Goal: Find specific page/section: Find specific page/section

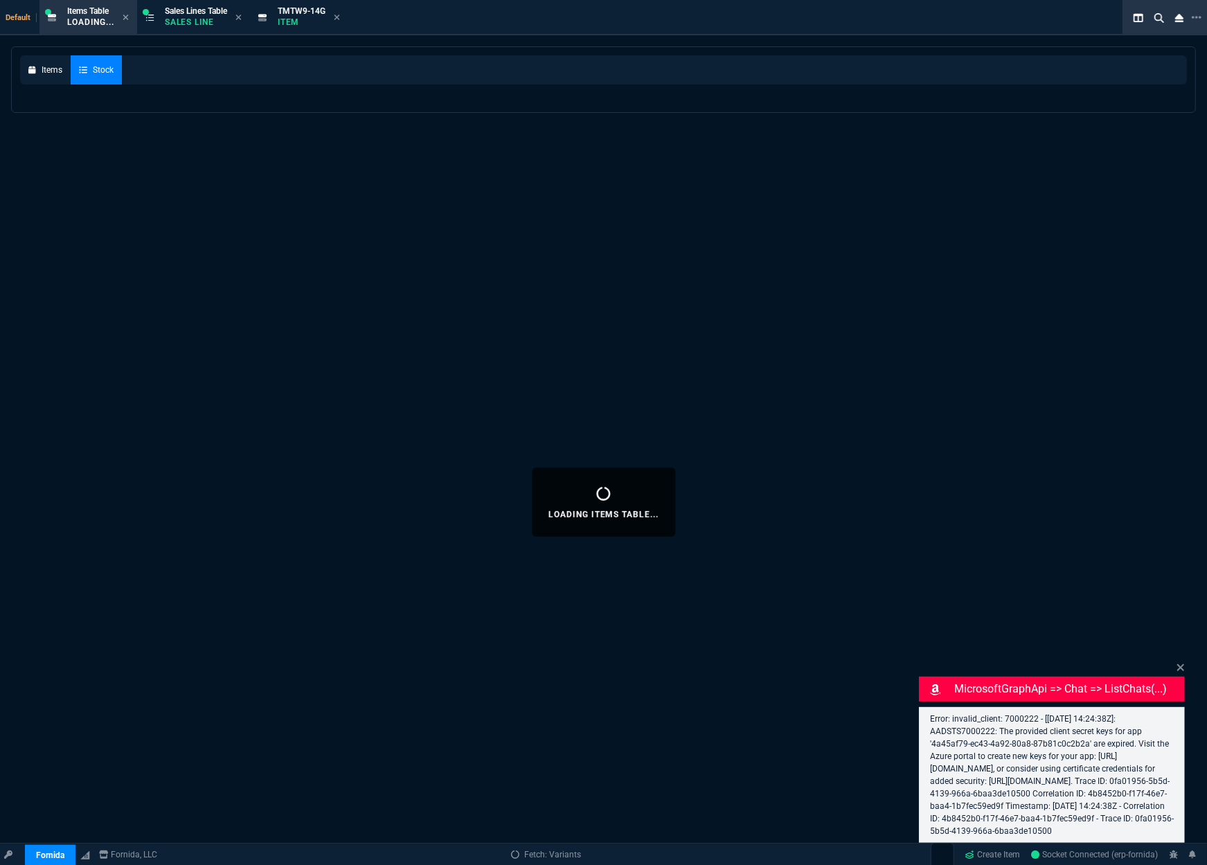
select select
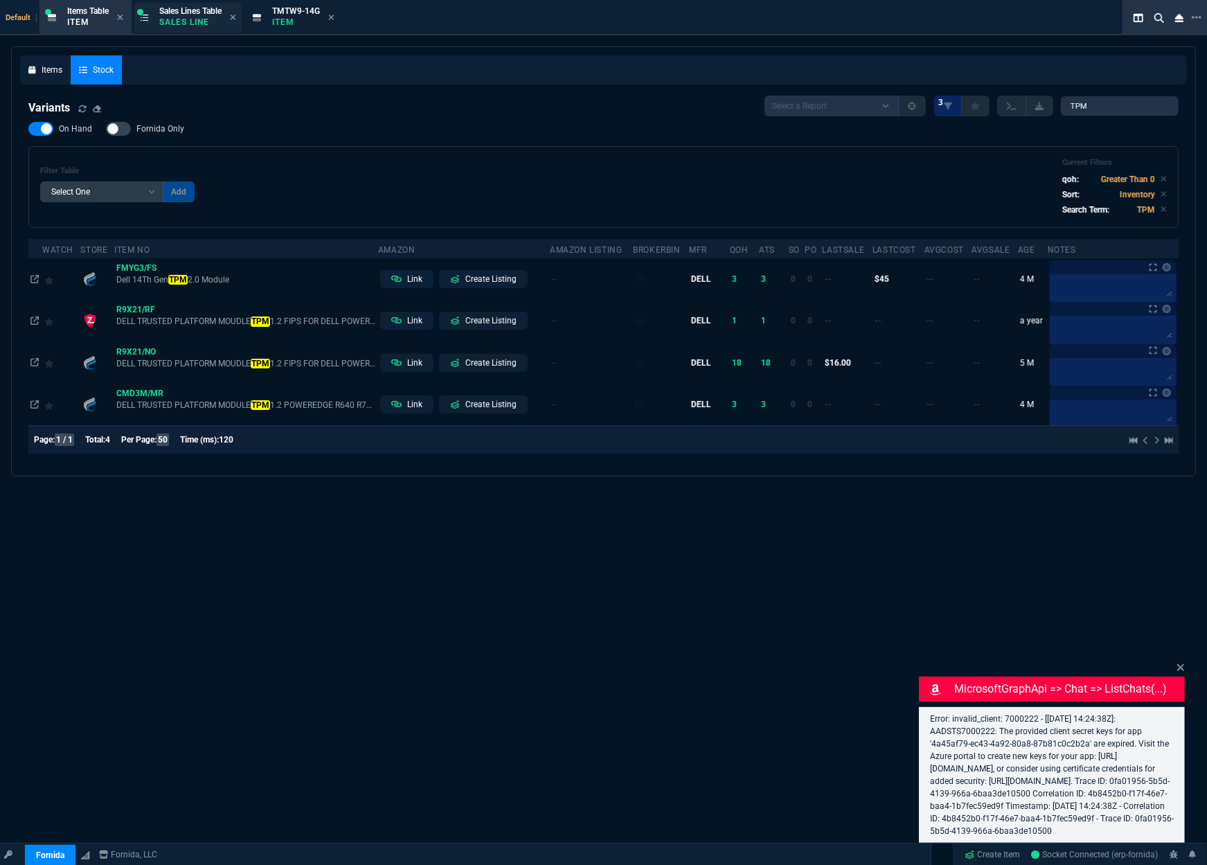
click at [196, 21] on p "Sales Line" at bounding box center [190, 22] width 62 height 11
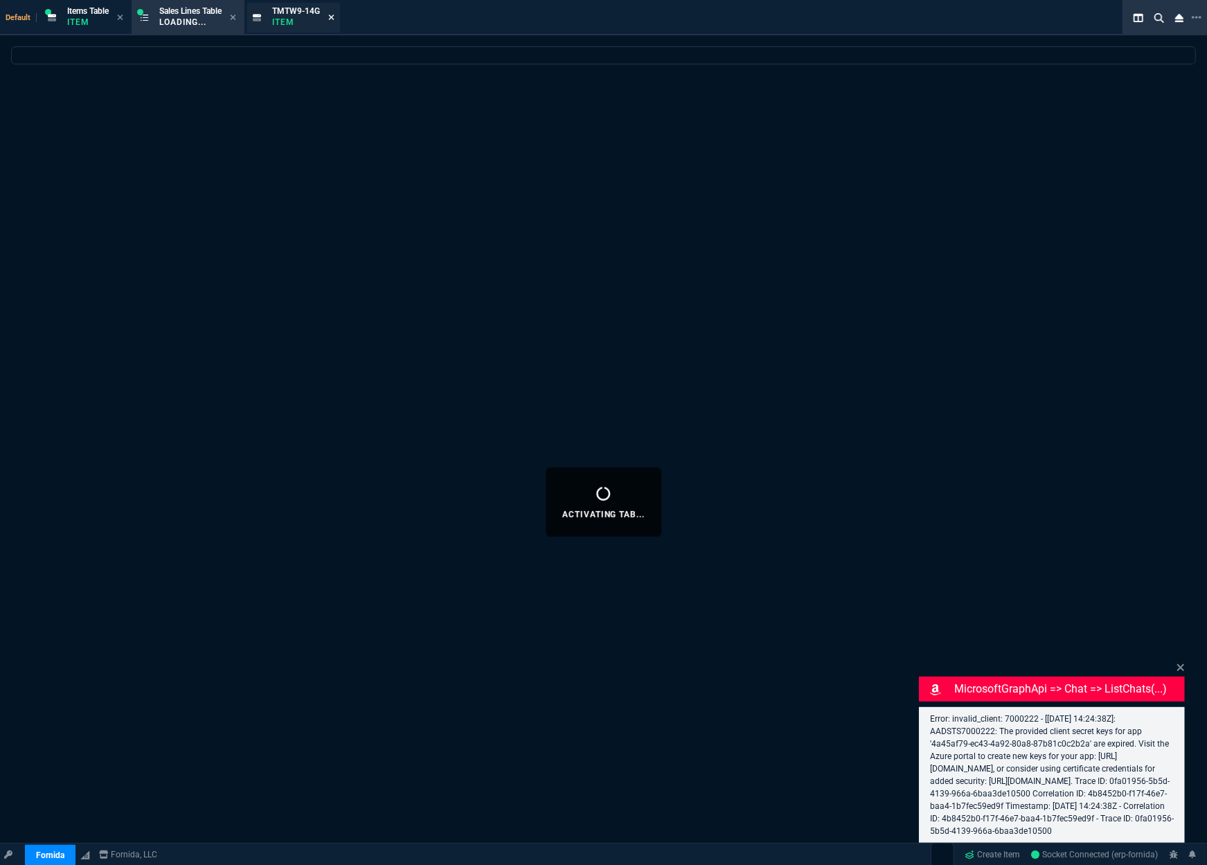
click at [335, 22] on fa-icon at bounding box center [331, 18] width 6 height 10
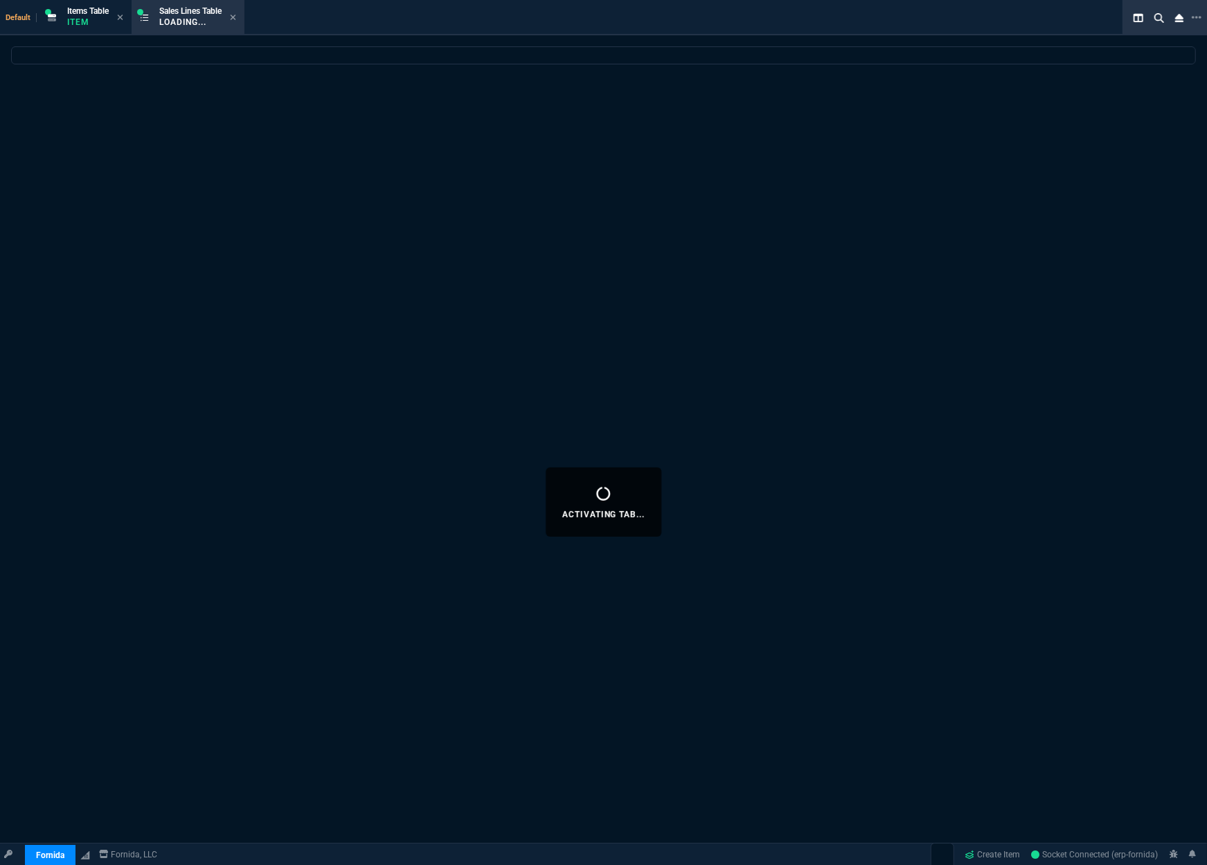
click at [236, 19] on icon at bounding box center [233, 17] width 6 height 8
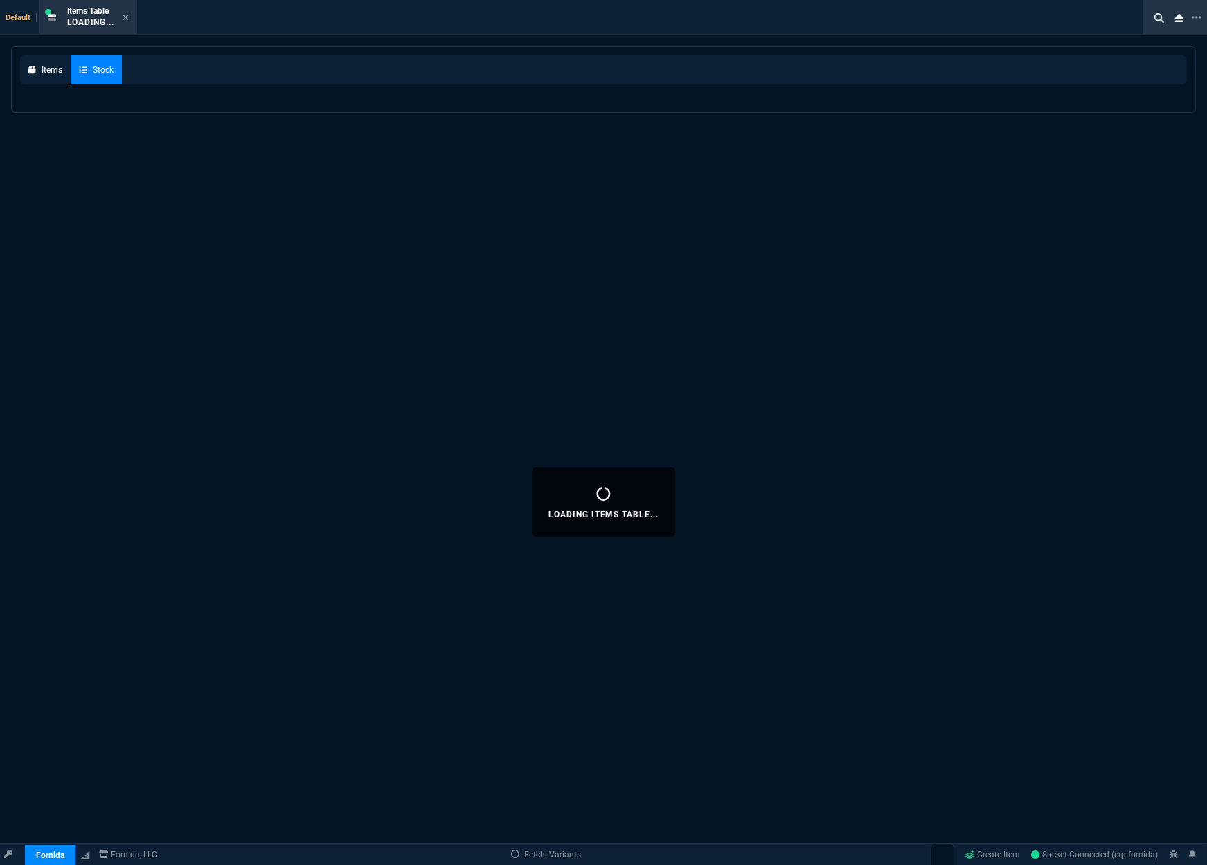
select select
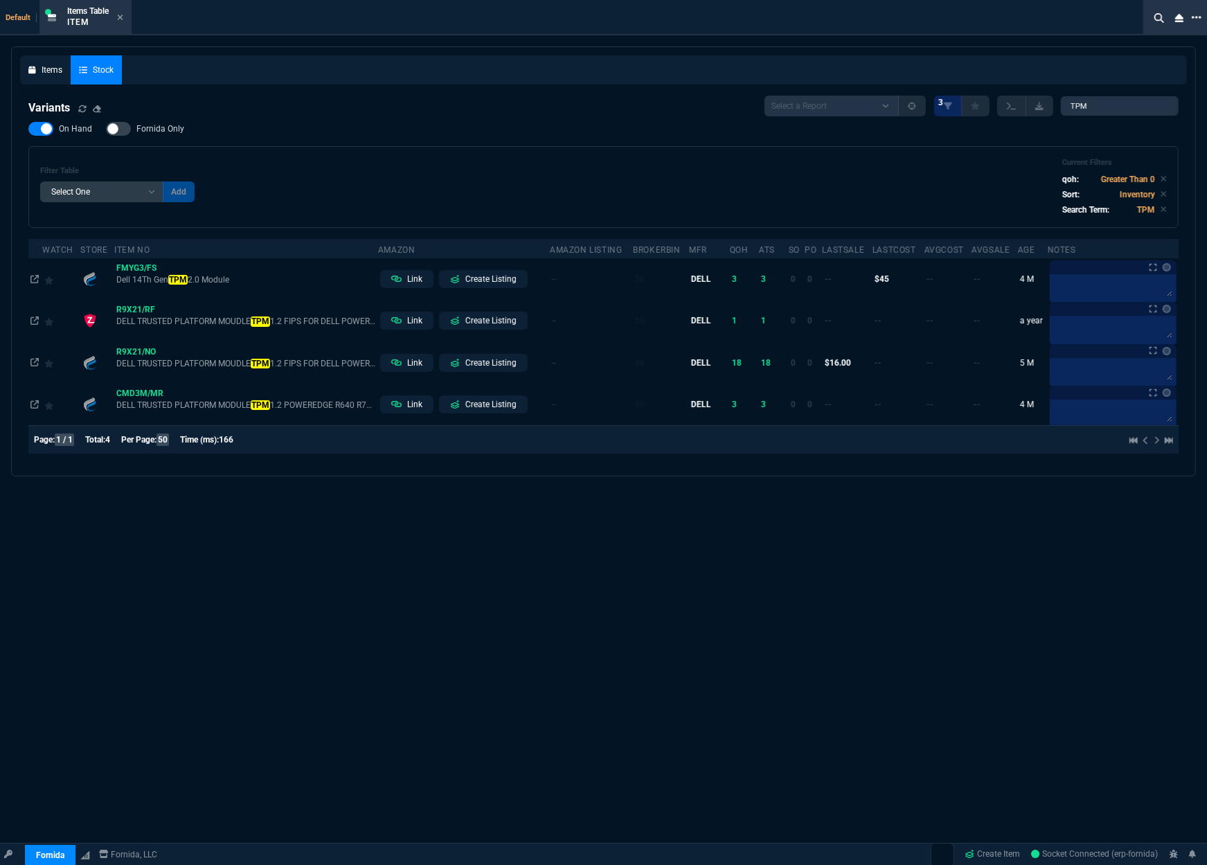
click at [1200, 15] on icon at bounding box center [1197, 17] width 10 height 11
click at [1165, 29] on li "Open New Tab" at bounding box center [1127, 26] width 137 height 17
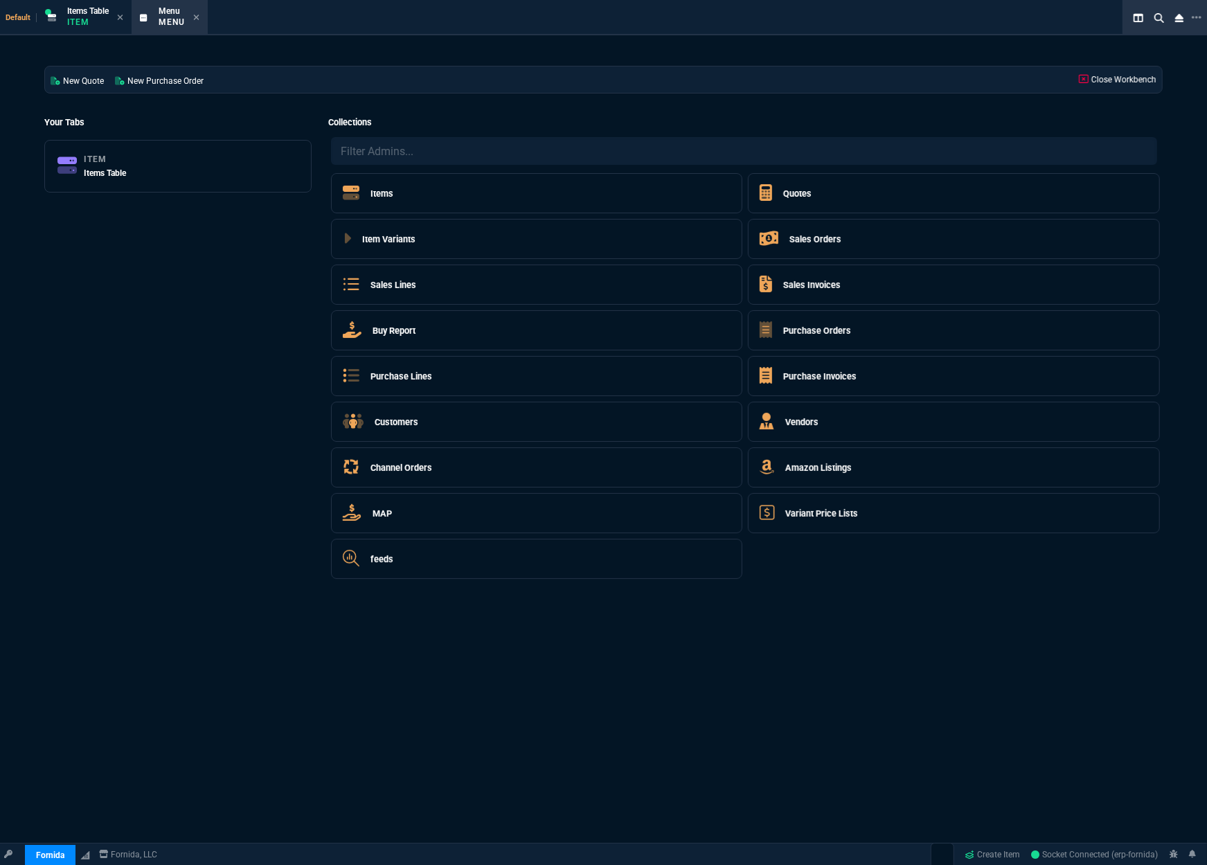
drag, startPoint x: 400, startPoint y: 279, endPoint x: 370, endPoint y: 281, distance: 29.9
click at [371, 281] on h5 "Sales Lines" at bounding box center [394, 284] width 46 height 13
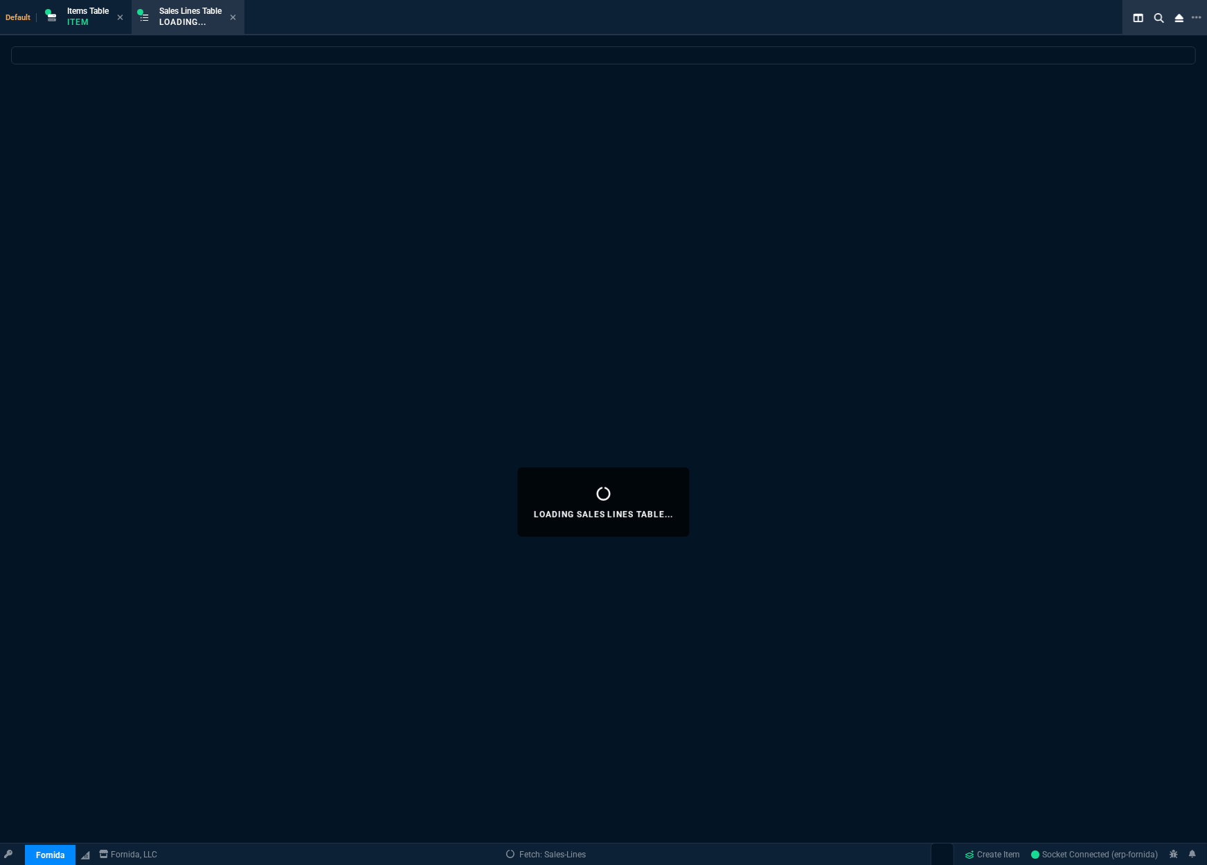
select select
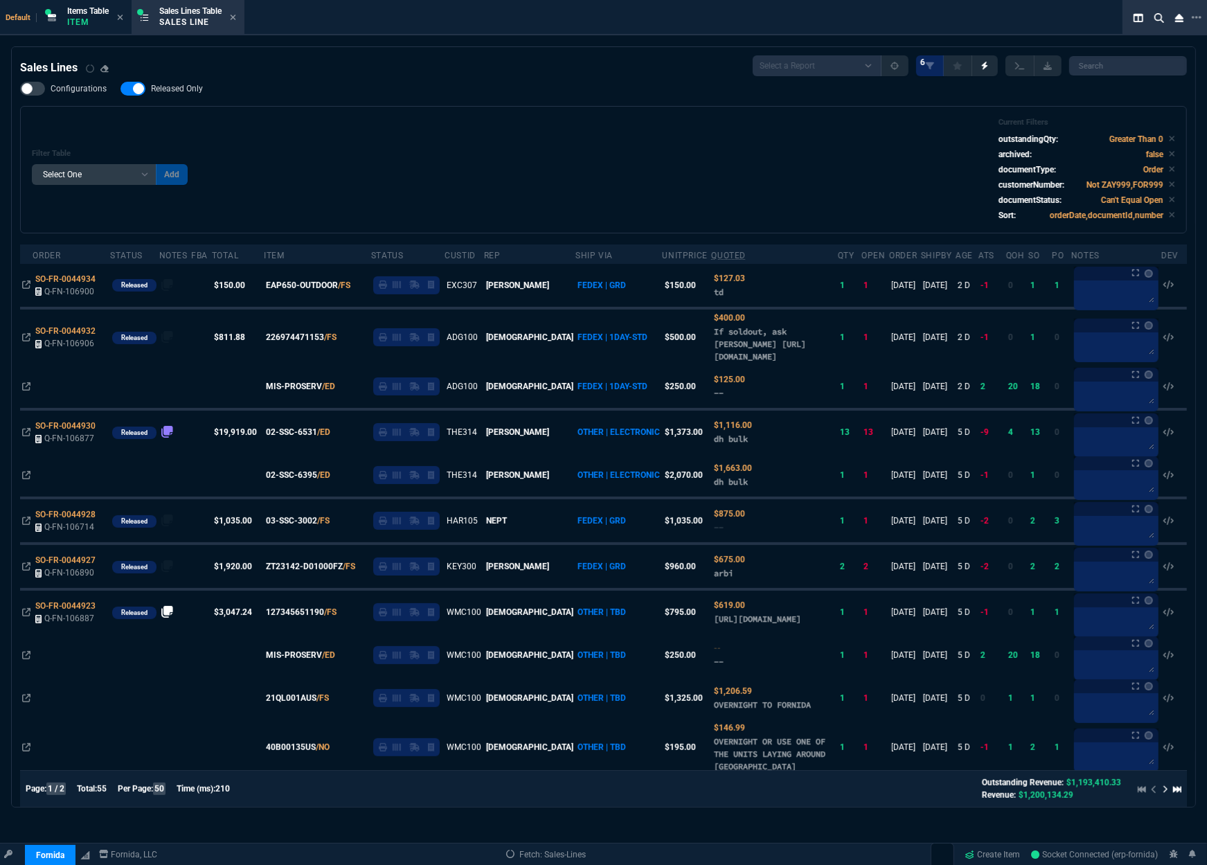
scroll to position [346, 0]
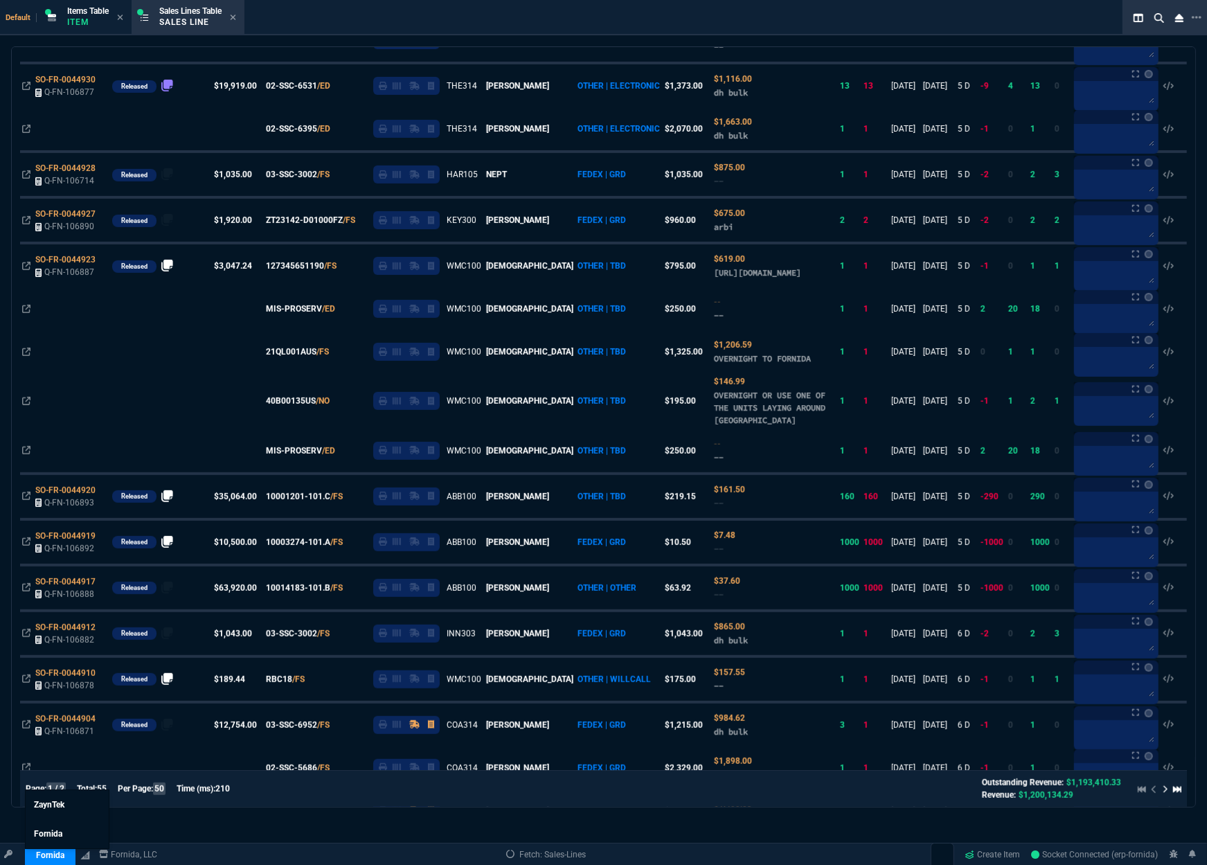
click at [51, 857] on link "Fornida" at bounding box center [50, 855] width 51 height 21
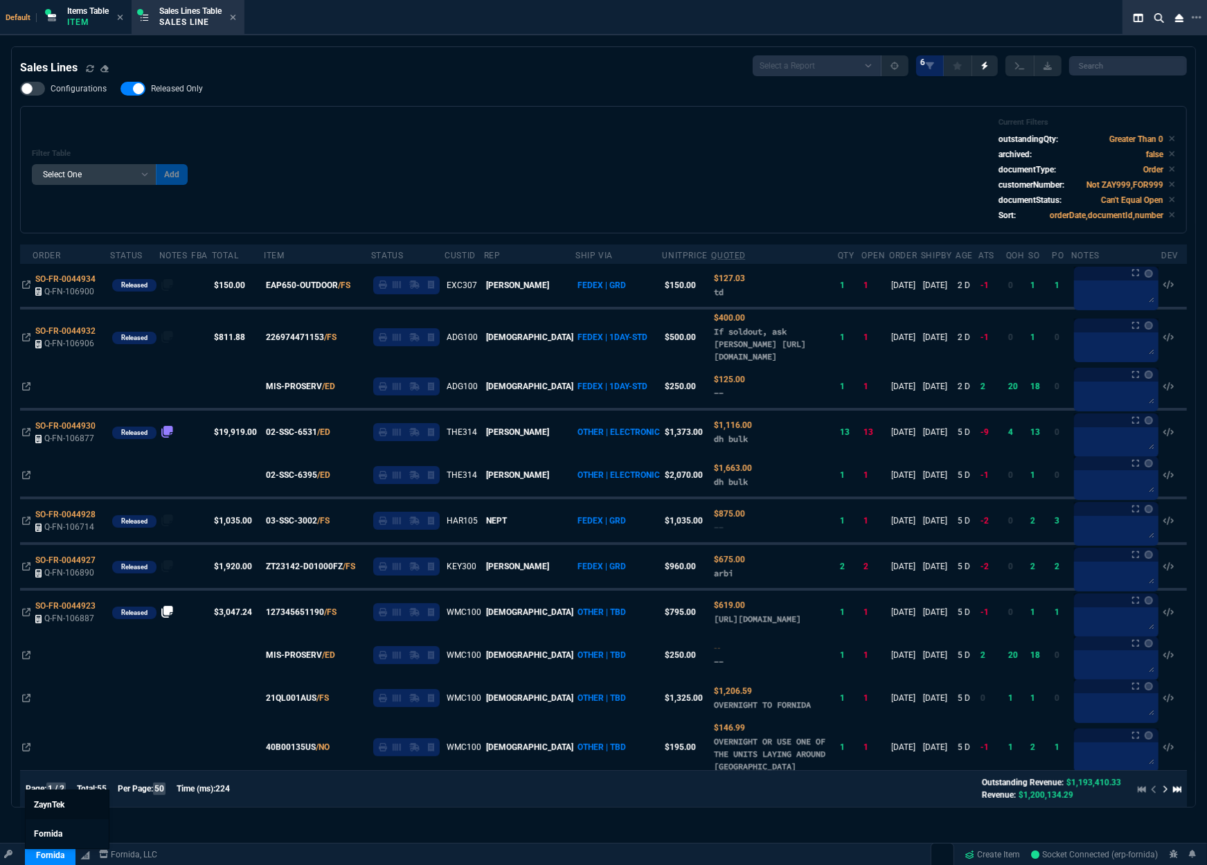
click at [68, 808] on link "ZaynTek" at bounding box center [67, 804] width 83 height 29
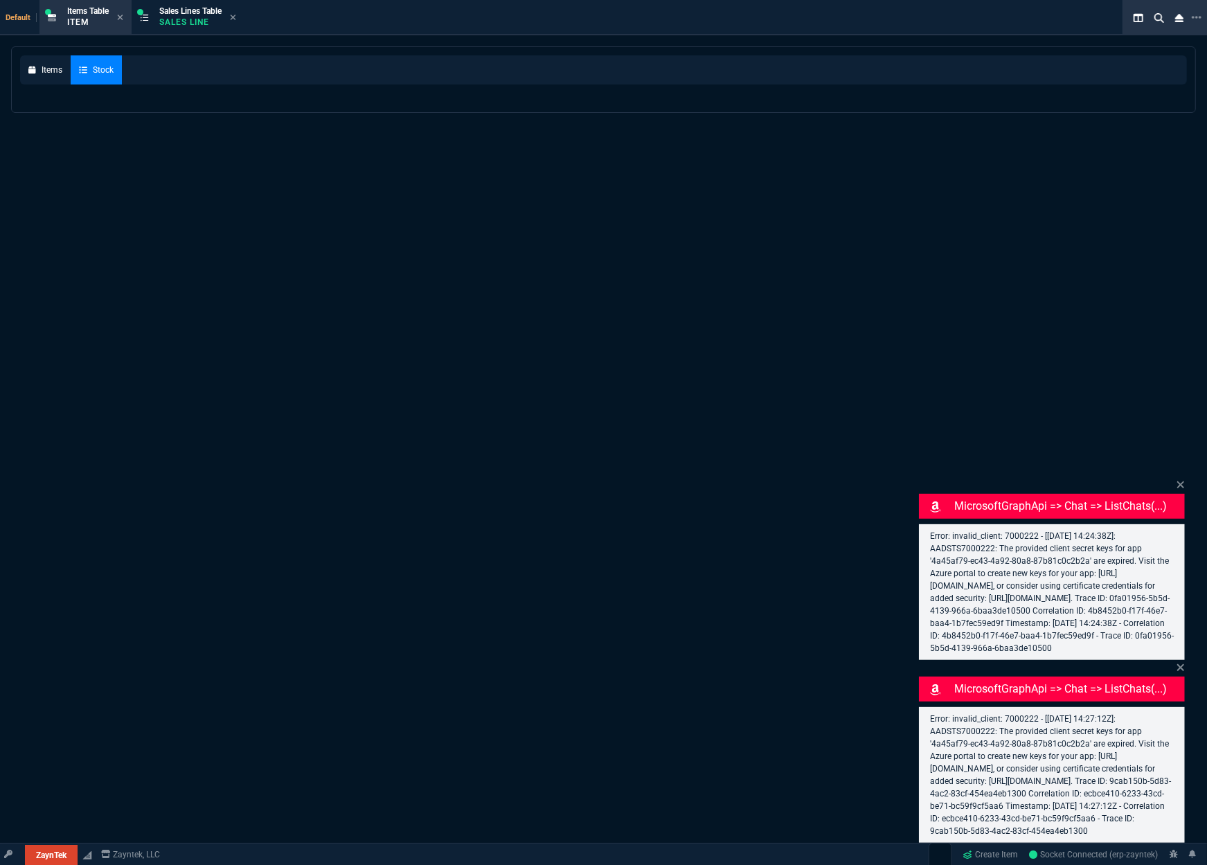
select select
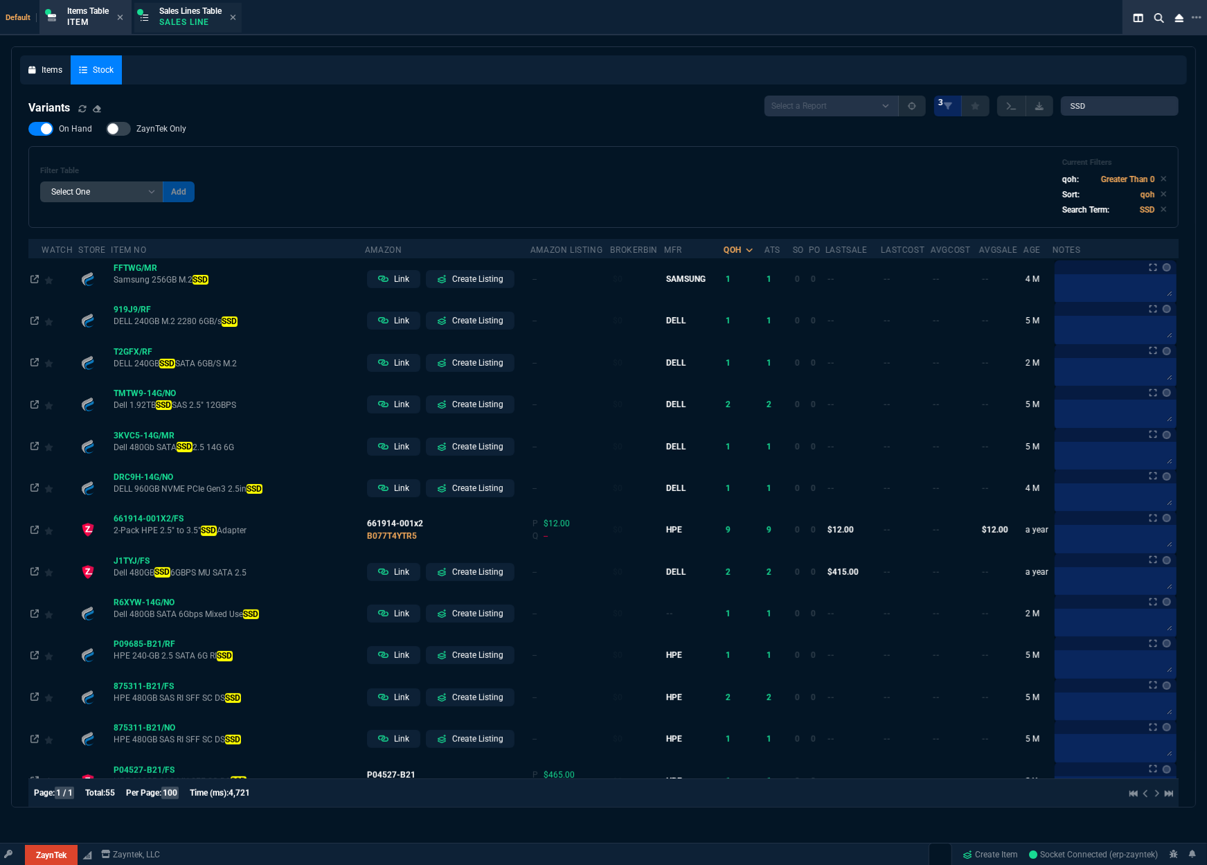
click at [186, 18] on p "Sales Line" at bounding box center [190, 22] width 62 height 11
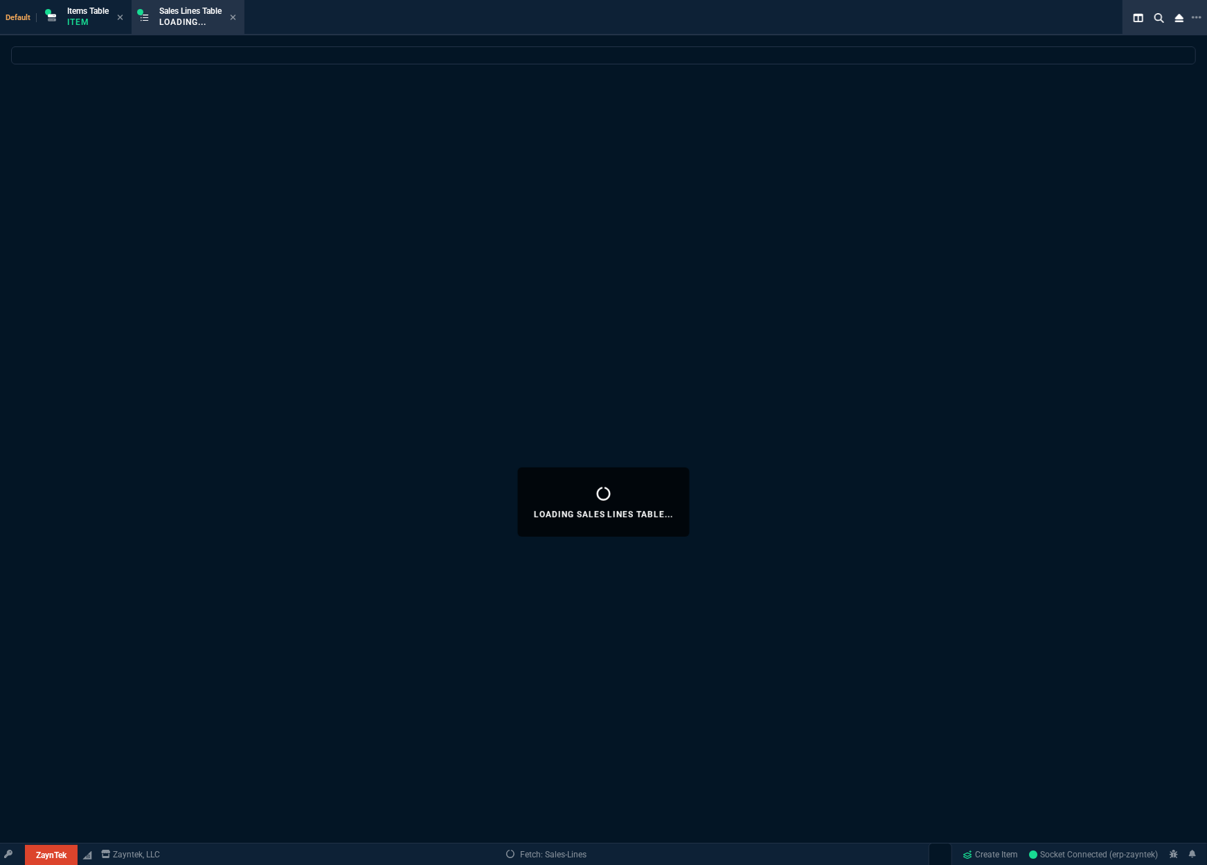
select select
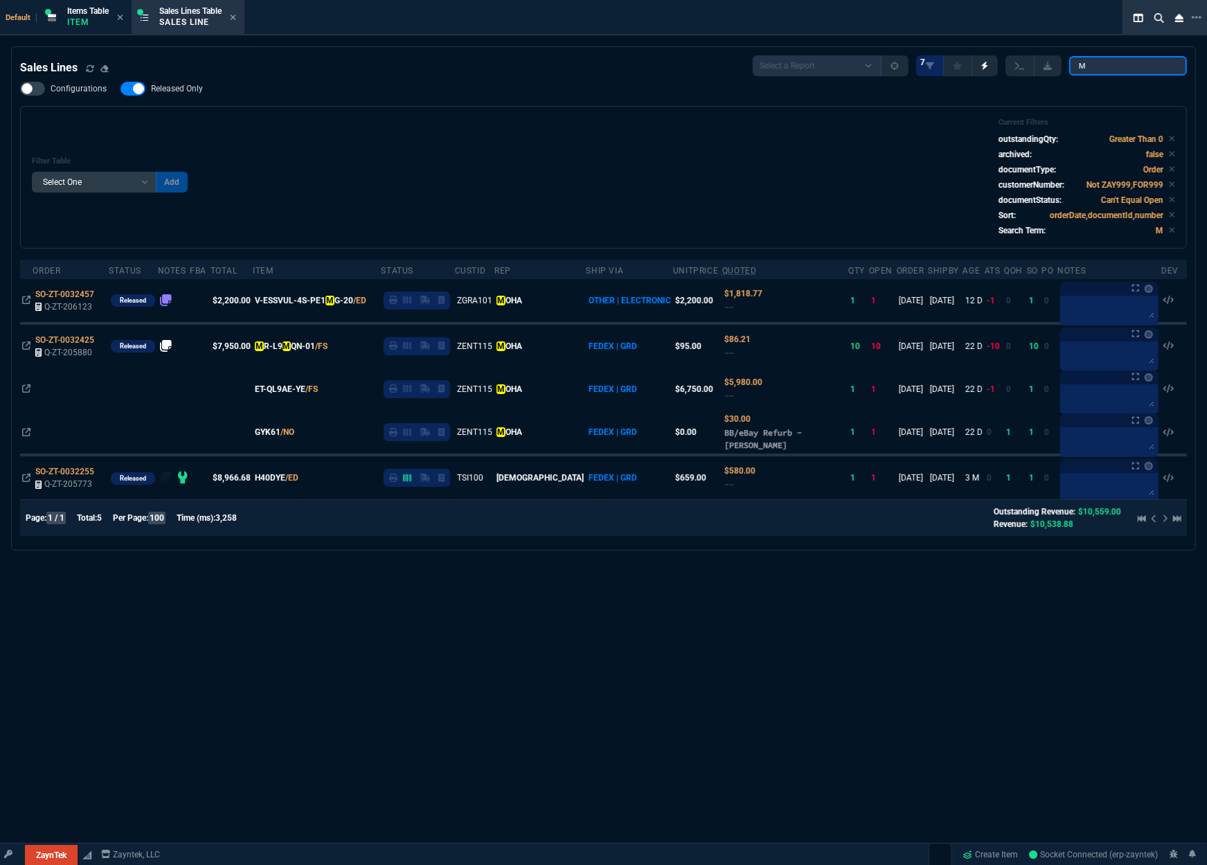
click at [1101, 71] on input "M" at bounding box center [1129, 65] width 118 height 19
